Goal: Information Seeking & Learning: Learn about a topic

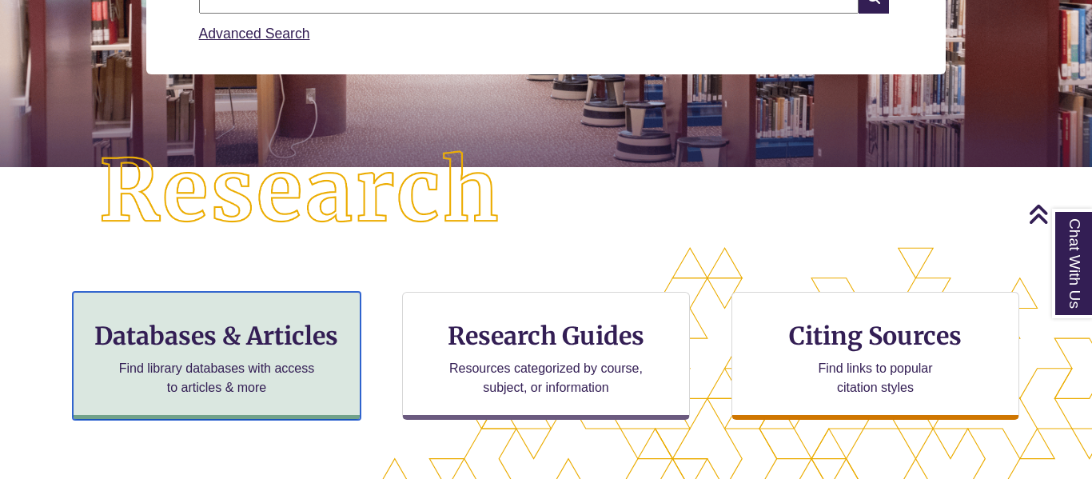
click at [310, 323] on h3 "Databases & Articles" at bounding box center [216, 336] width 261 height 30
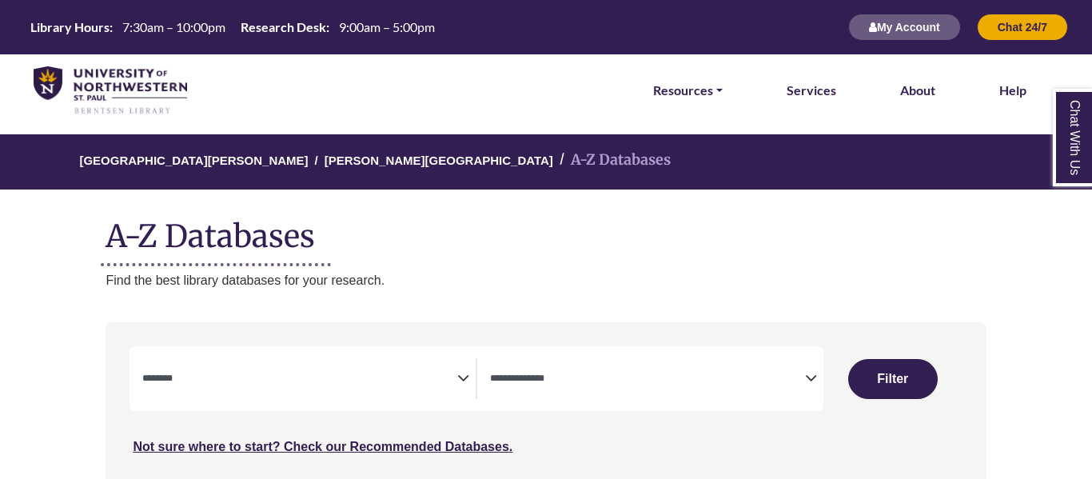
select select "Database Subject Filter"
select select "Database Types Filter"
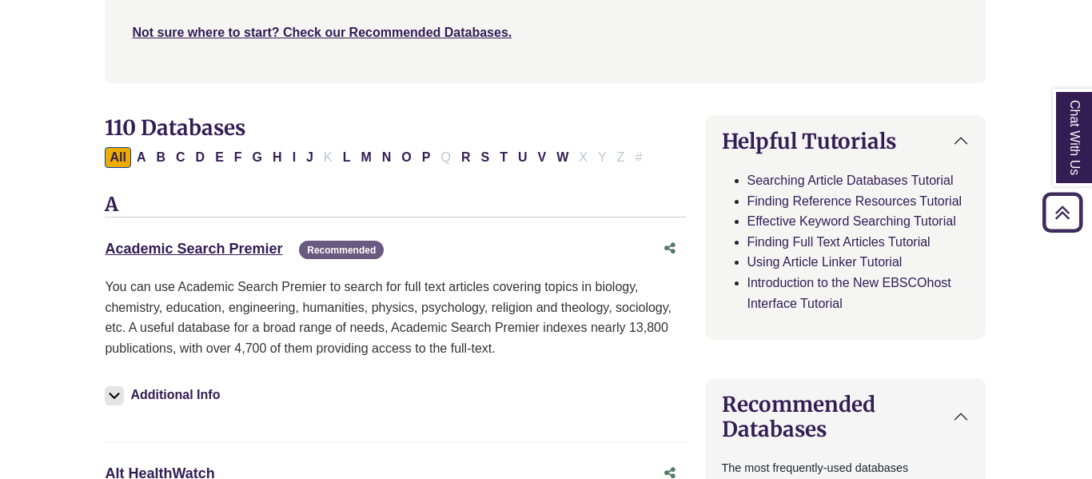
scroll to position [435, 1]
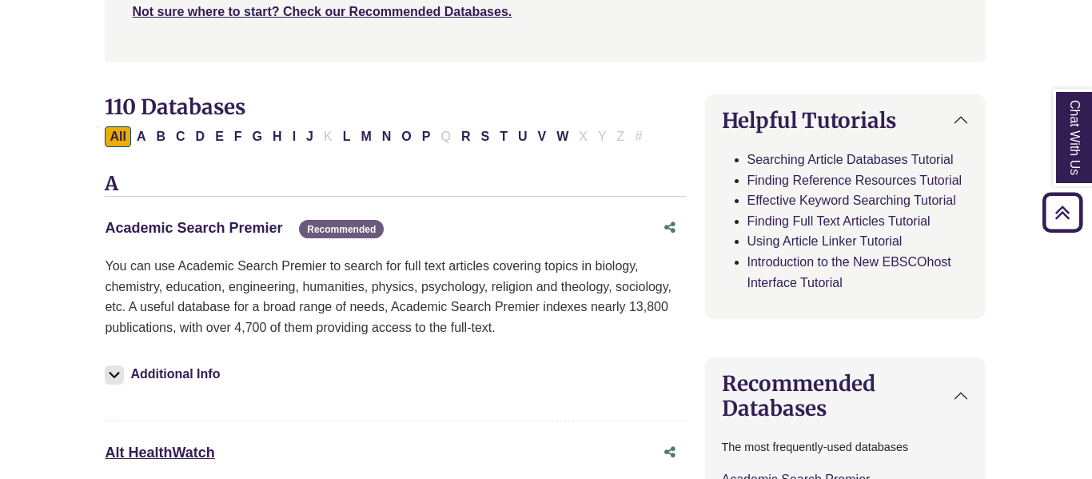
click at [254, 225] on link "Academic Search Premier This link opens in a new window" at bounding box center [194, 228] width 178 height 16
